Goal: Task Accomplishment & Management: Use online tool/utility

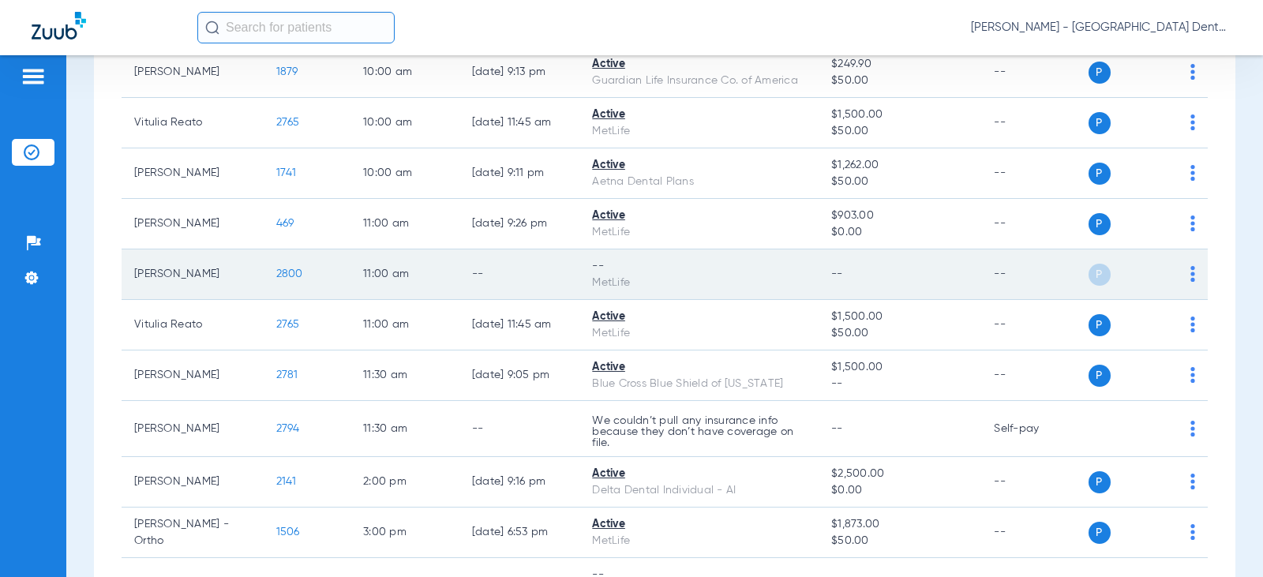
scroll to position [395, 0]
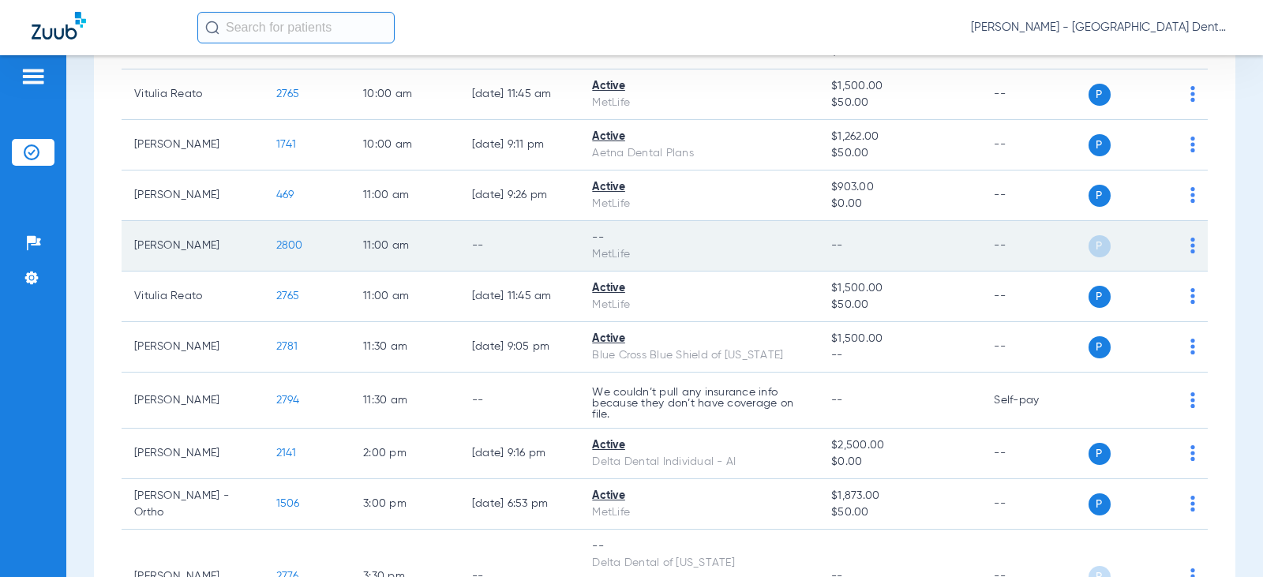
click at [1190, 241] on img at bounding box center [1192, 246] width 5 height 16
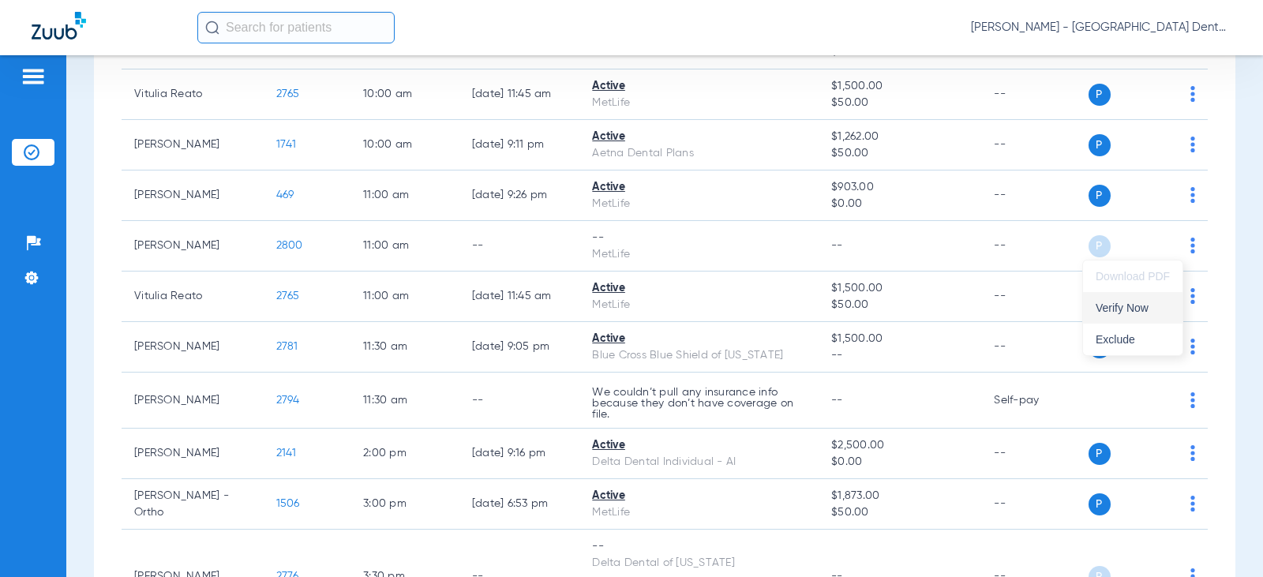
click at [1124, 309] on span "Verify Now" at bounding box center [1132, 307] width 74 height 11
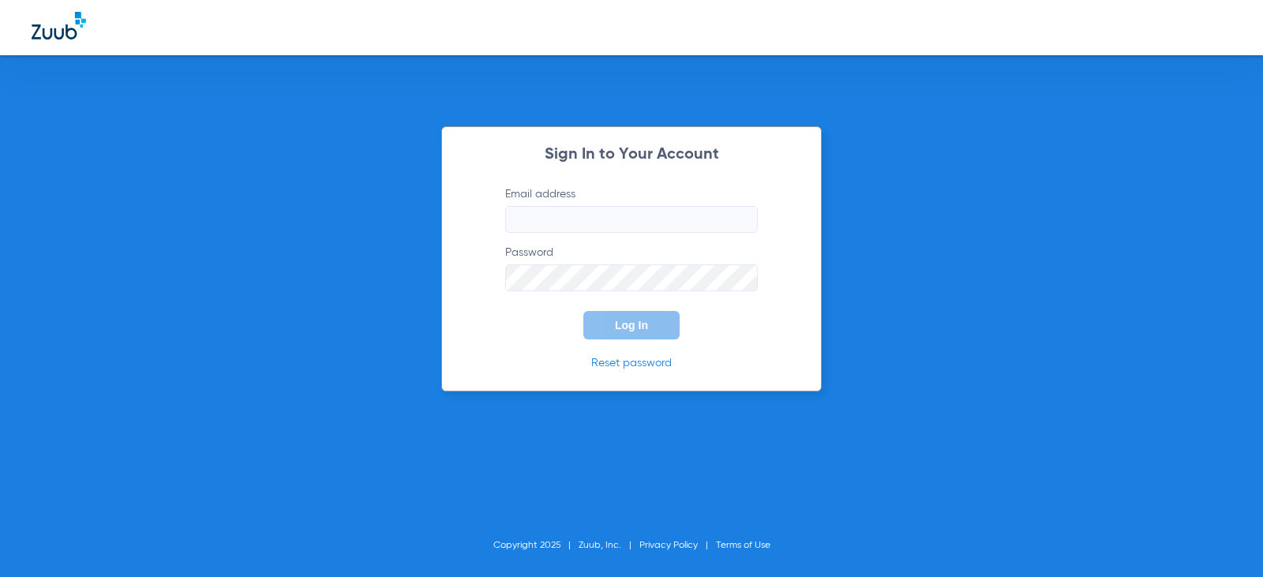
click at [555, 223] on input "Email address" at bounding box center [631, 219] width 253 height 27
type input "[EMAIL_ADDRESS][DOMAIN_NAME]"
click at [583, 311] on button "Log In" at bounding box center [631, 325] width 96 height 28
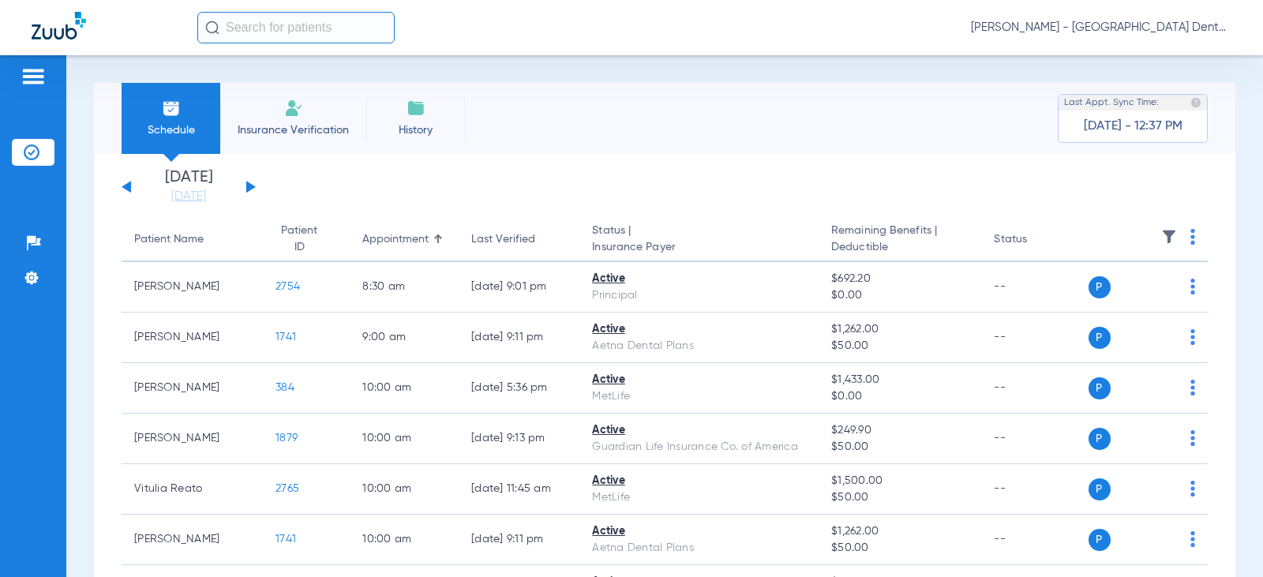
click at [251, 185] on button at bounding box center [250, 187] width 9 height 12
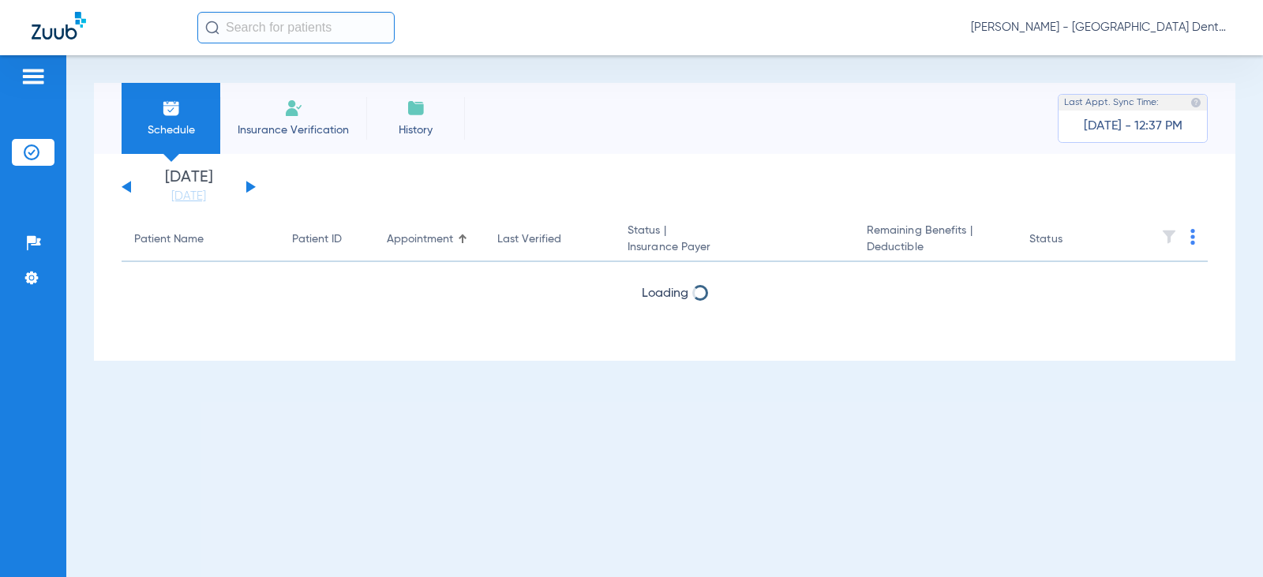
click at [251, 185] on button at bounding box center [250, 187] width 9 height 12
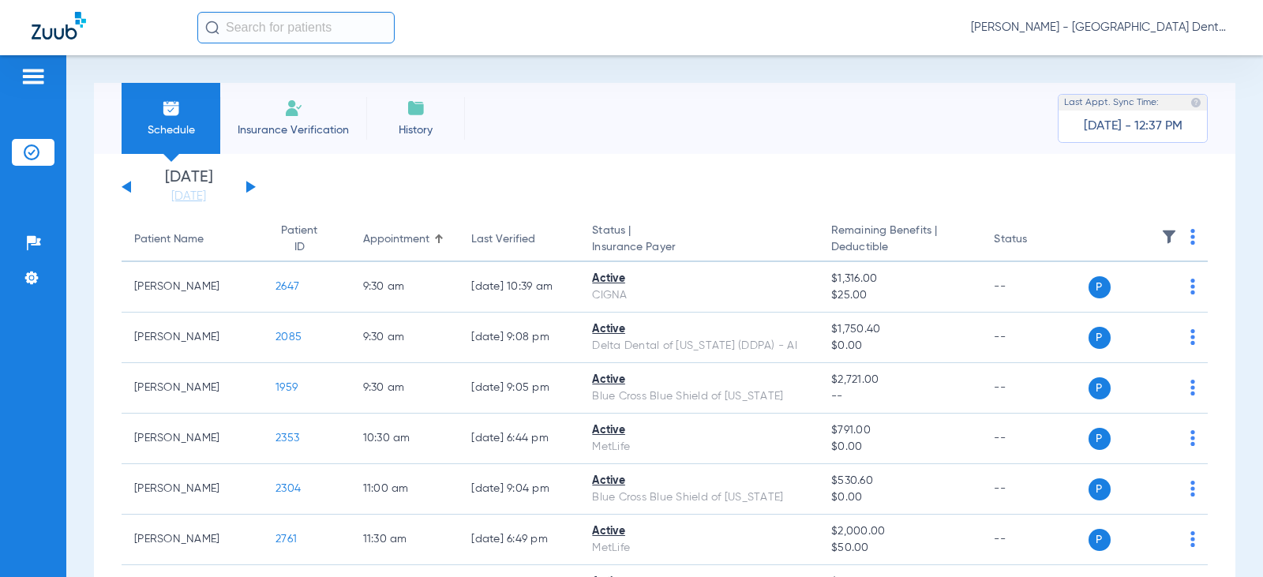
click at [251, 185] on button at bounding box center [250, 187] width 9 height 12
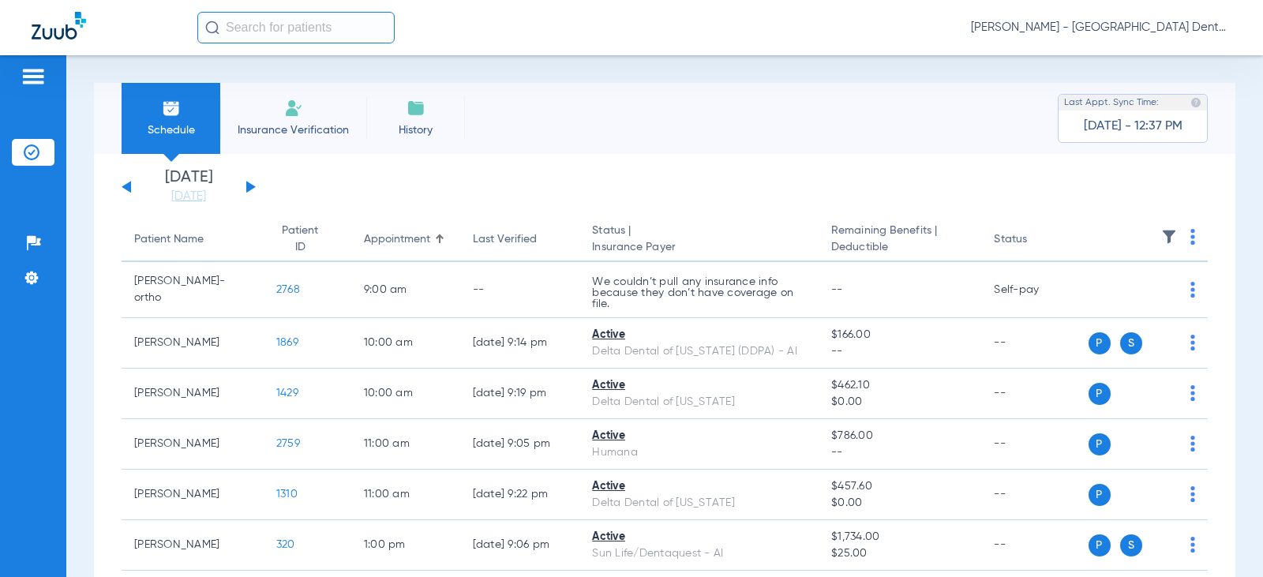
click at [251, 185] on button at bounding box center [250, 187] width 9 height 12
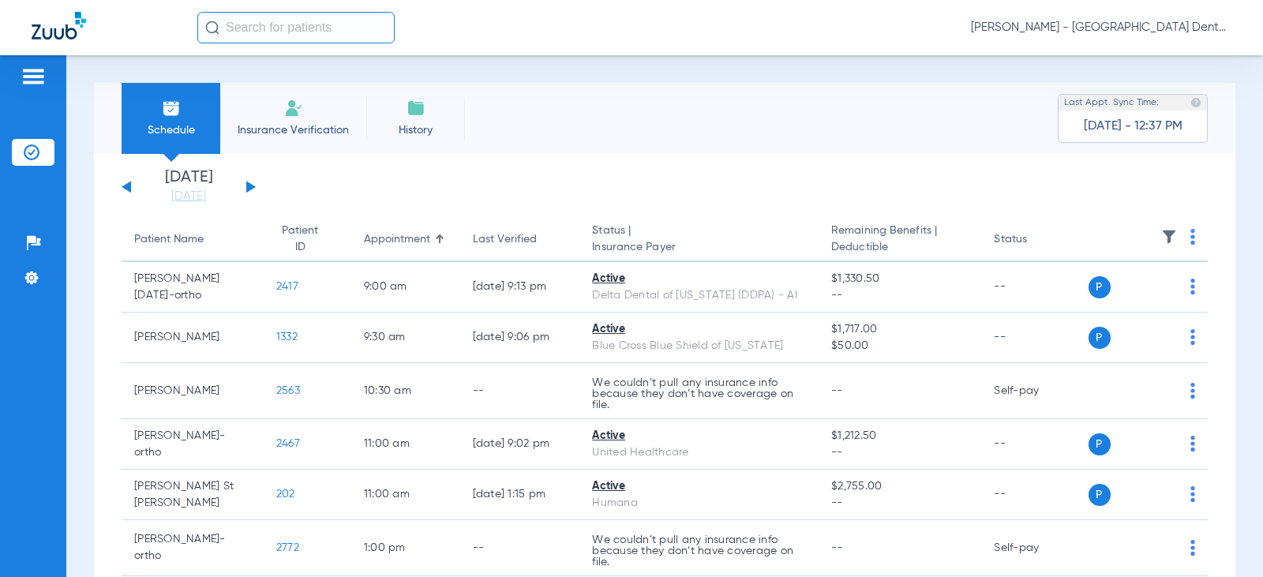
click at [251, 185] on button at bounding box center [250, 187] width 9 height 12
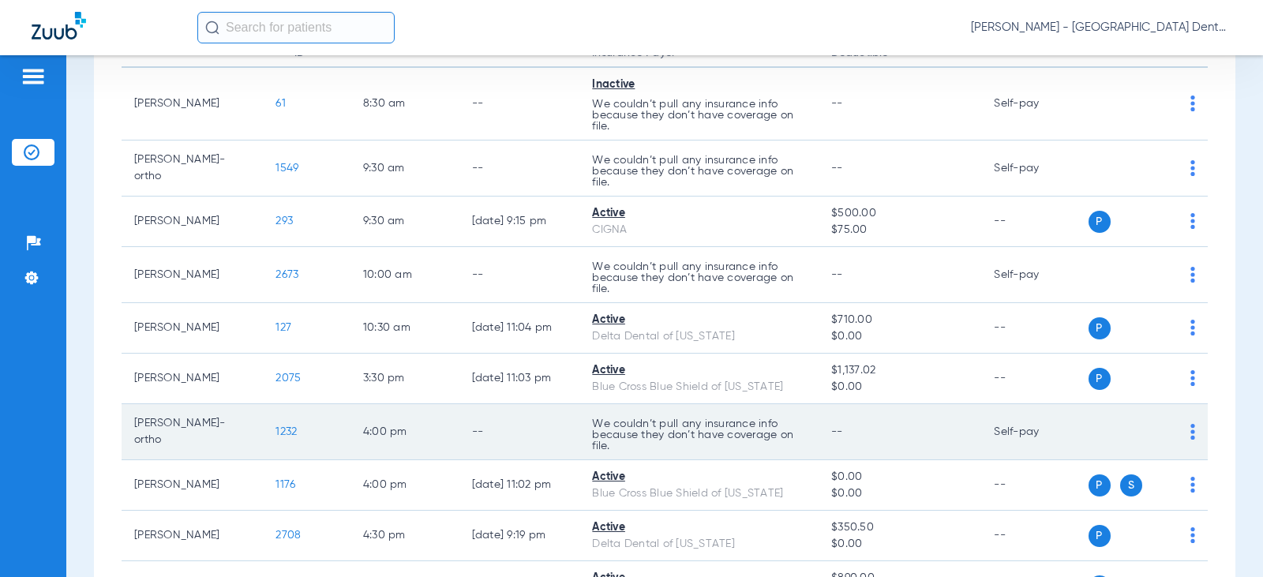
scroll to position [115, 0]
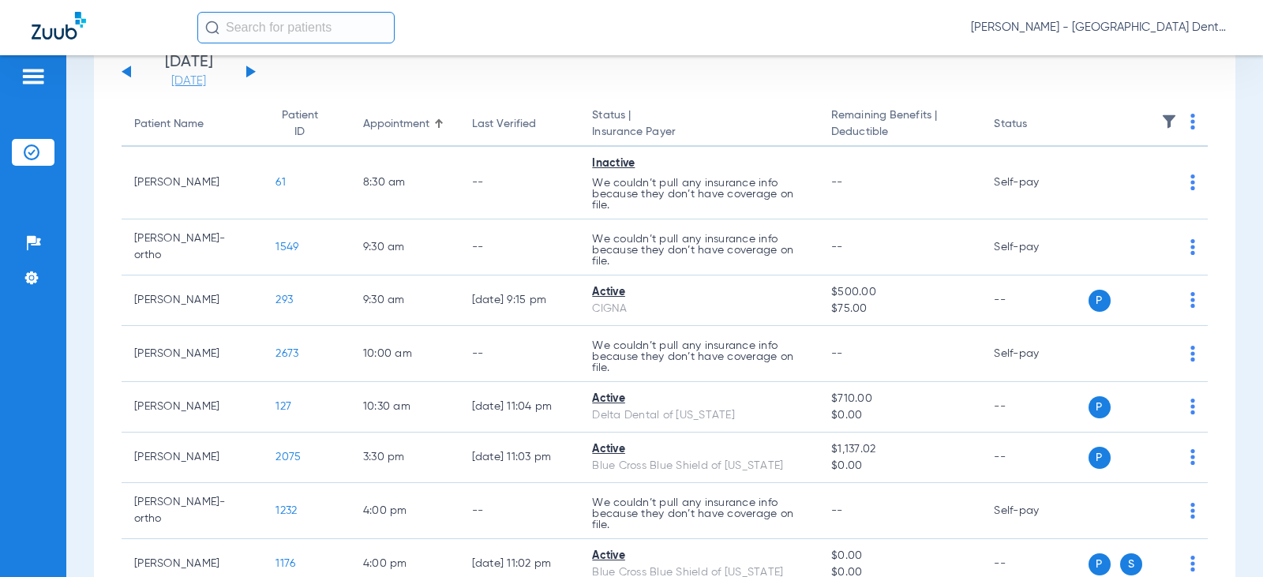
click at [190, 78] on link "[DATE]" at bounding box center [188, 81] width 95 height 16
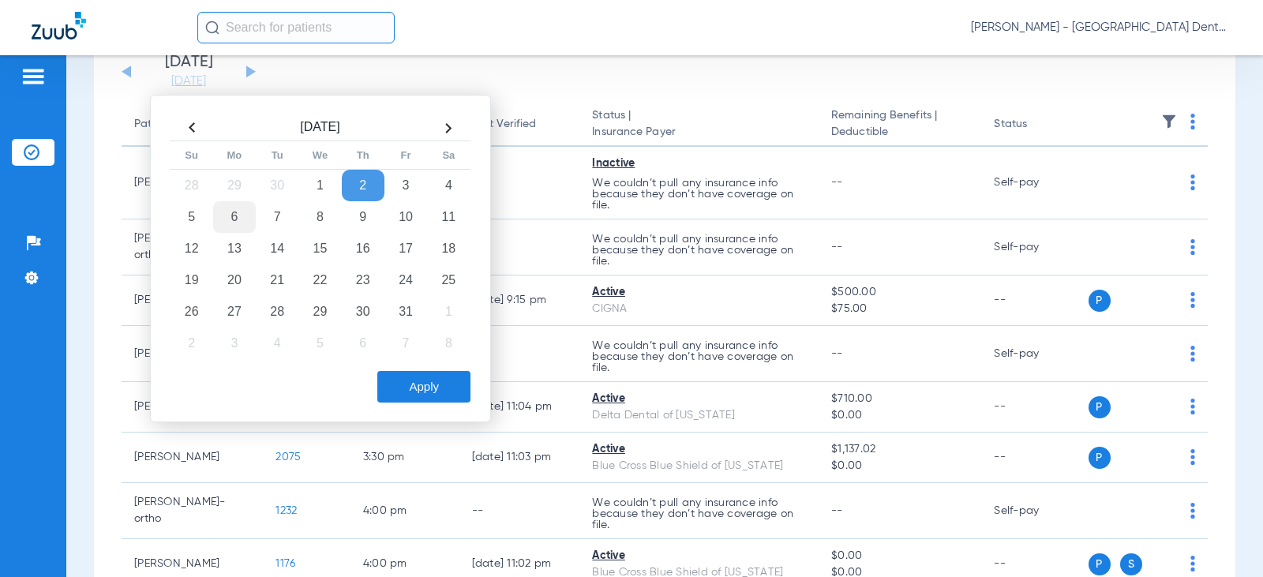
click at [237, 215] on td "6" at bounding box center [234, 217] width 43 height 32
click at [423, 384] on button "Apply" at bounding box center [423, 387] width 93 height 32
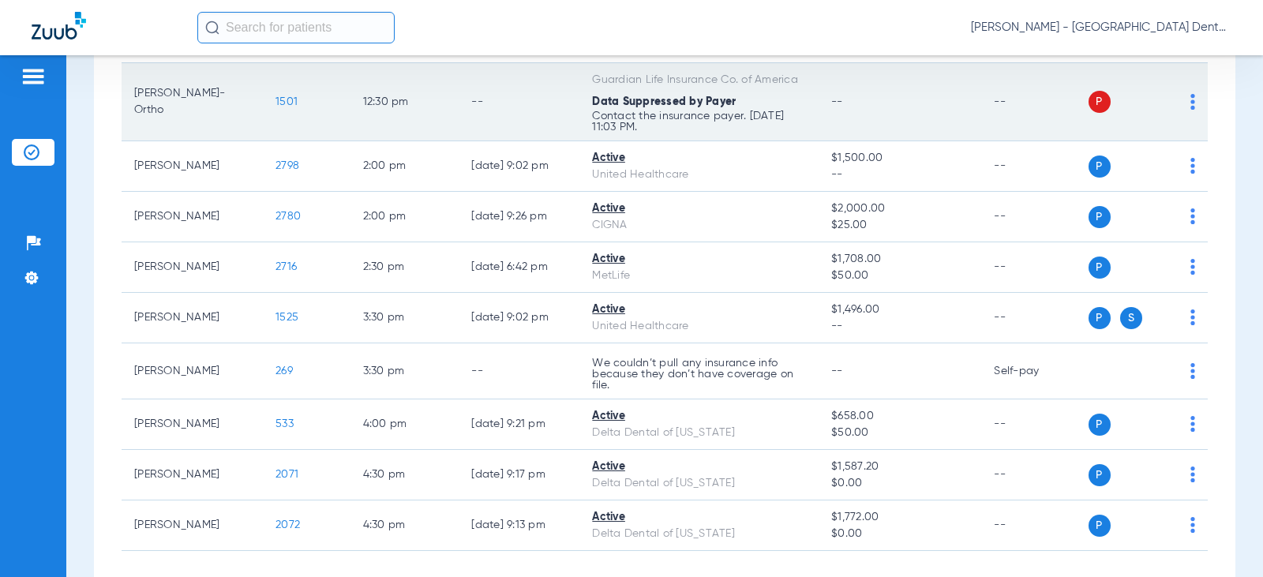
scroll to position [627, 0]
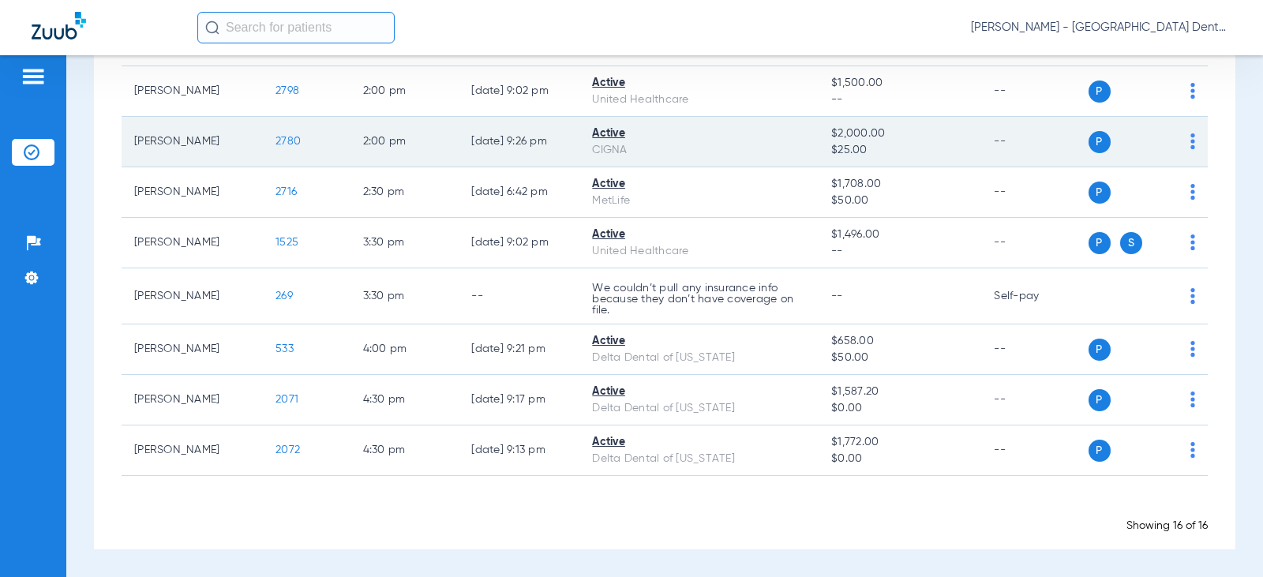
click at [612, 148] on div "CIGNA" at bounding box center [699, 150] width 214 height 17
